Goal: Task Accomplishment & Management: Manage account settings

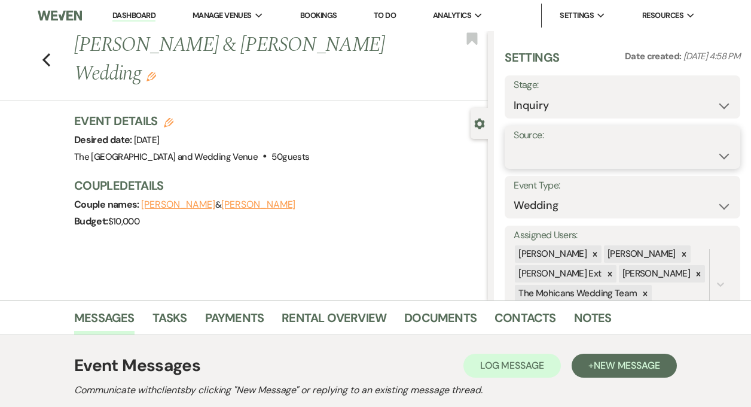
click at [567, 157] on select "Weven Venue Website Instagram Facebook Pinterest Google The Knot Wedding Wire H…" at bounding box center [623, 155] width 218 height 23
select select "5"
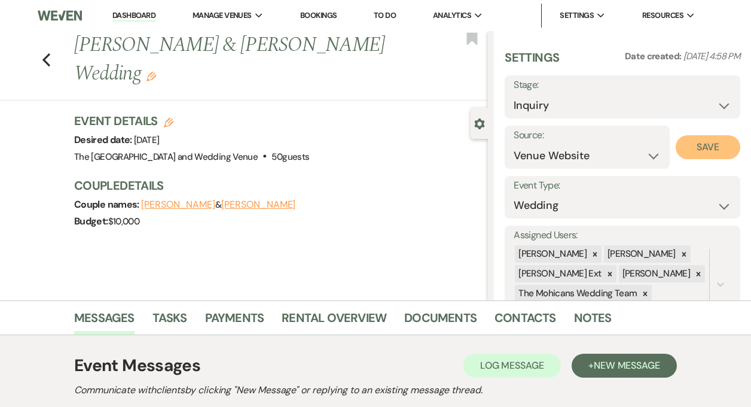
click at [691, 152] on button "Save" at bounding box center [708, 147] width 65 height 24
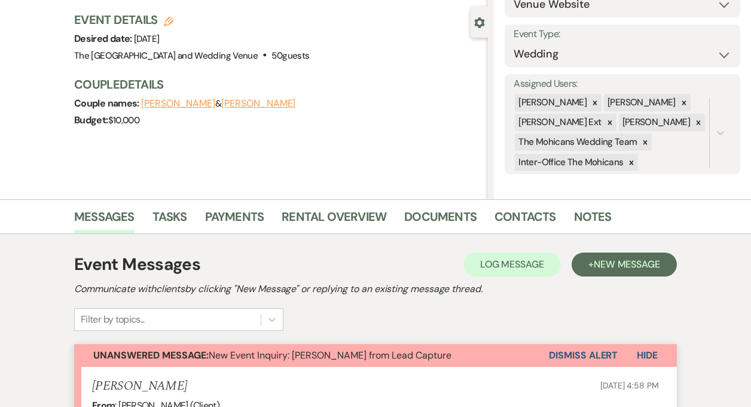
scroll to position [138, 0]
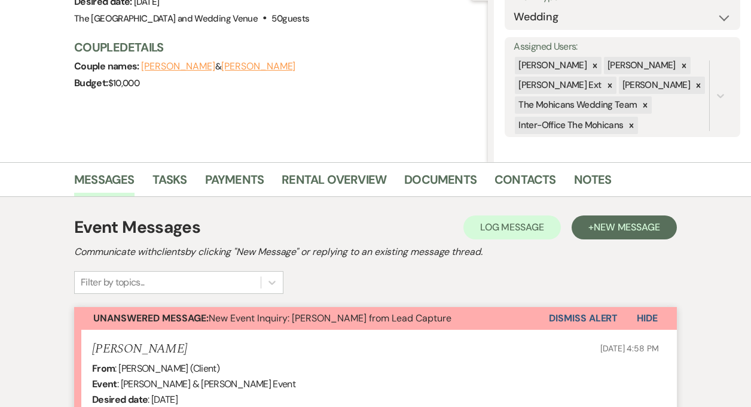
click at [571, 315] on button "Dismiss Alert" at bounding box center [583, 318] width 69 height 23
